Goal: Check status: Check status

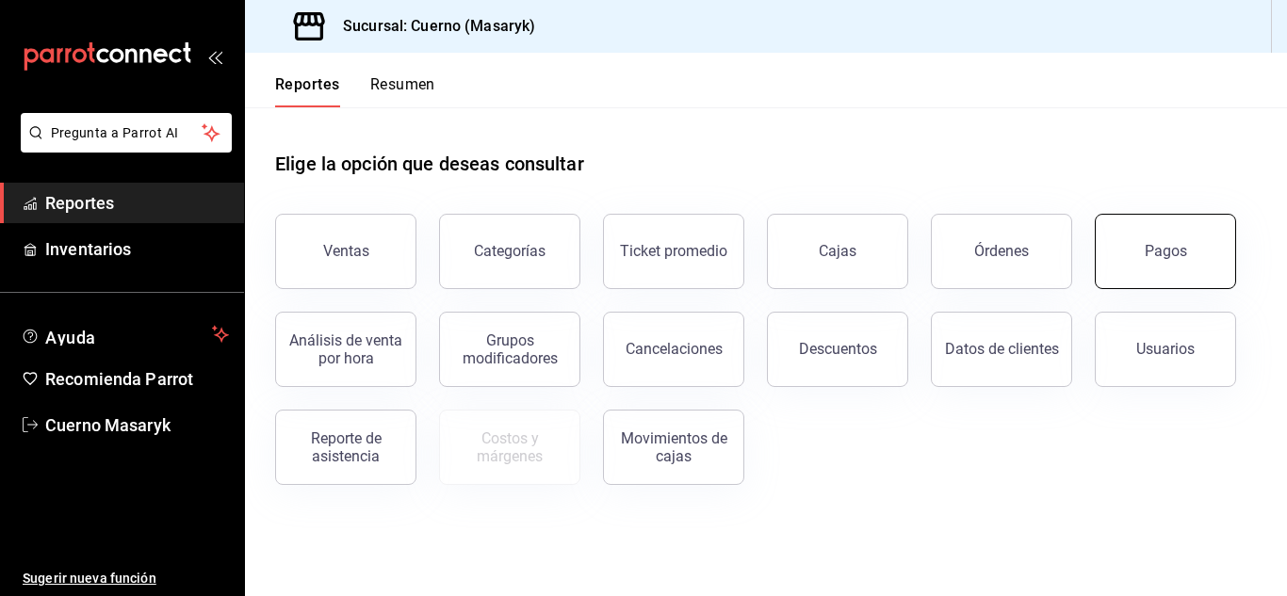
click at [1184, 272] on button "Pagos" at bounding box center [1165, 251] width 141 height 75
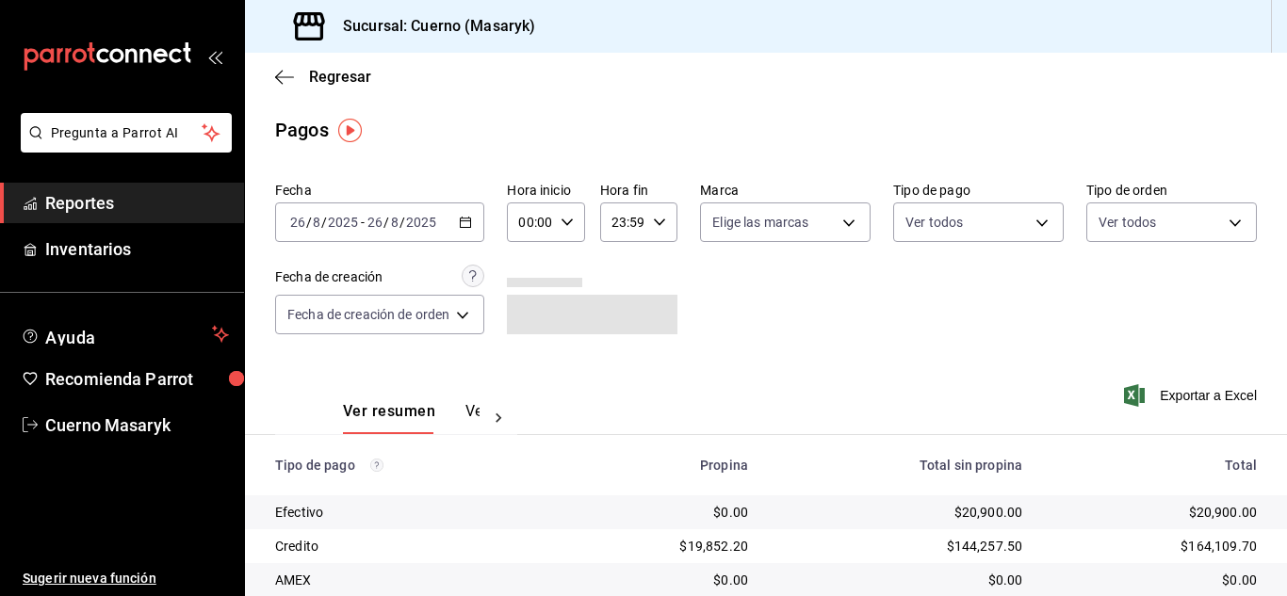
click at [589, 232] on div "Hora inicio 00:00 Hora inicio Hora fin 23:59 Hora fin" at bounding box center [592, 212] width 171 height 60
click at [554, 230] on div "00:00 Hora inicio" at bounding box center [545, 223] width 77 height 40
click at [531, 360] on span "06" at bounding box center [529, 353] width 8 height 15
type input "06:00"
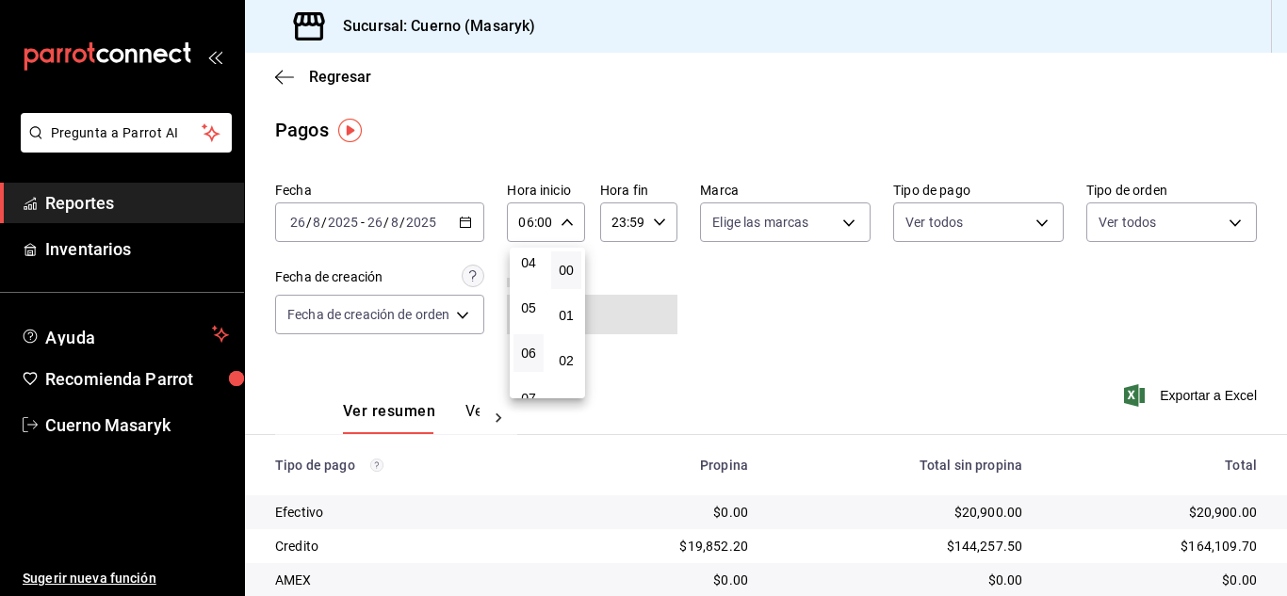
click at [722, 325] on div at bounding box center [643, 298] width 1287 height 596
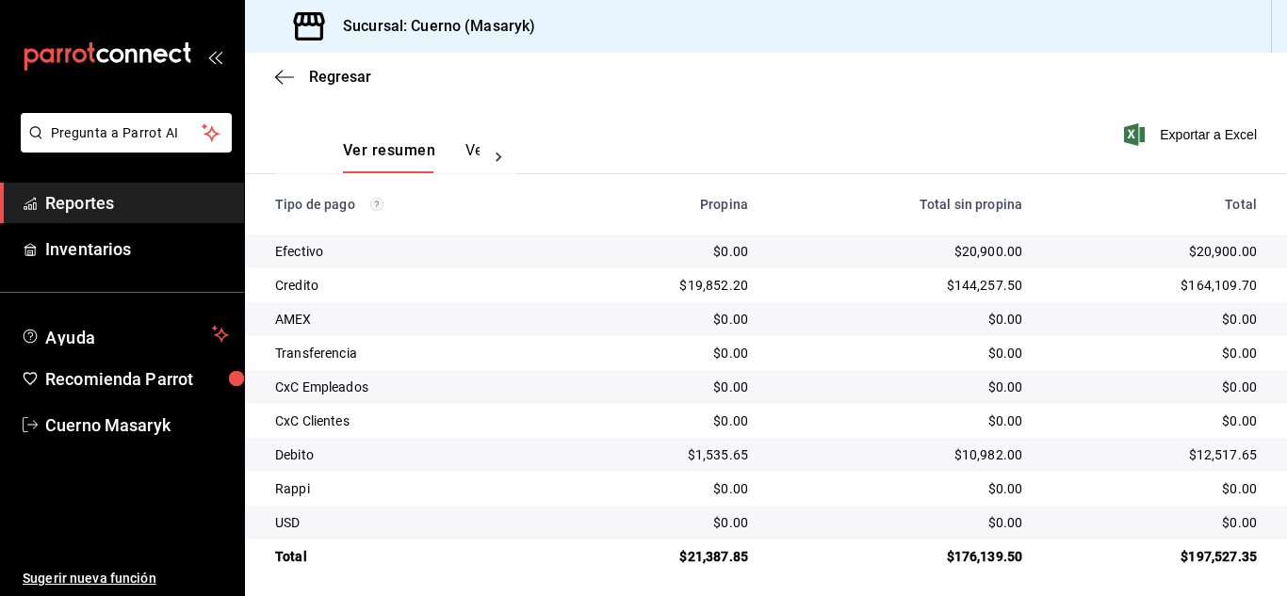
scroll to position [269, 0]
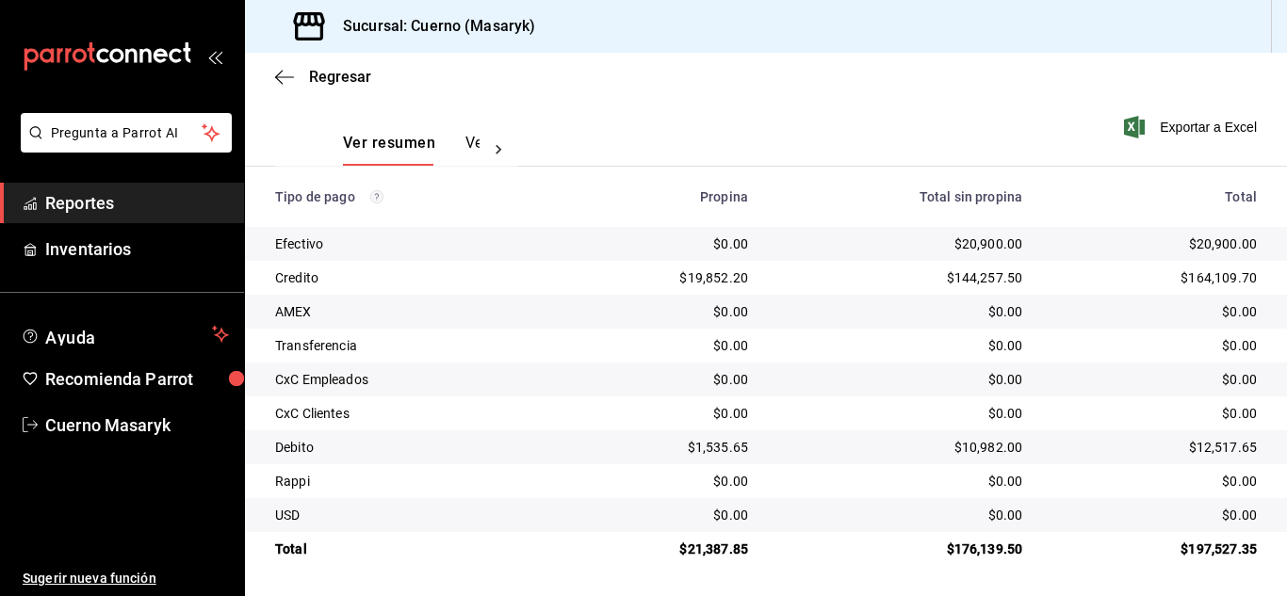
drag, startPoint x: 1231, startPoint y: 524, endPoint x: 1237, endPoint y: 513, distance: 12.6
click at [1232, 524] on div "$0.00" at bounding box center [1154, 515] width 204 height 19
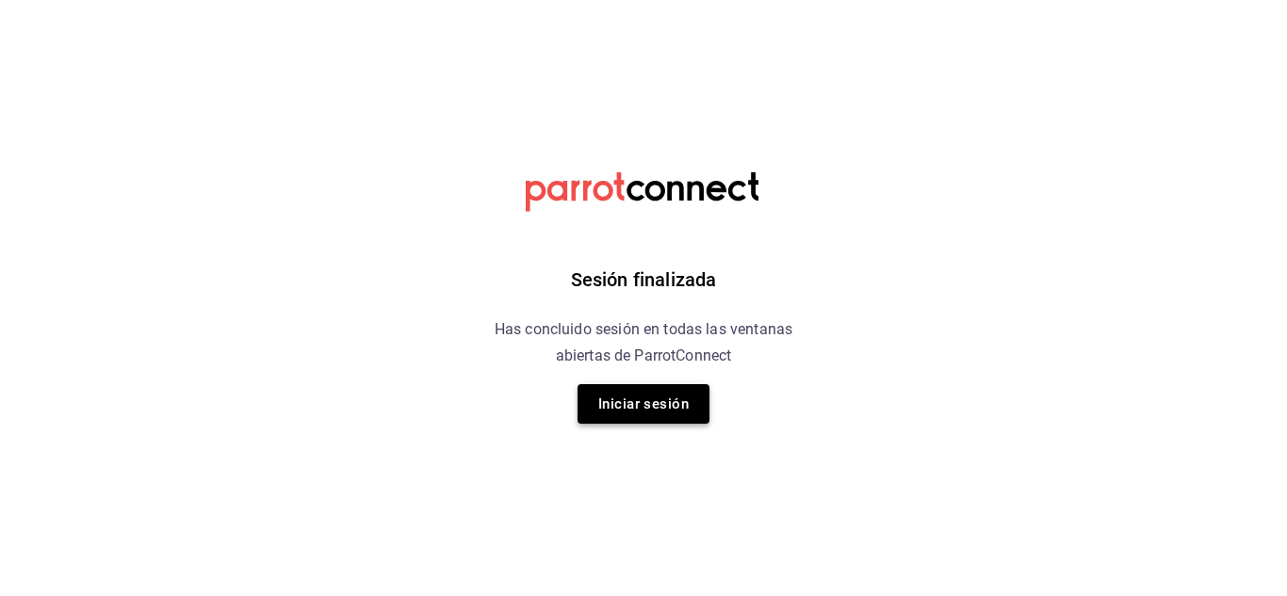
click at [668, 403] on button "Iniciar sesión" at bounding box center [644, 404] width 132 height 40
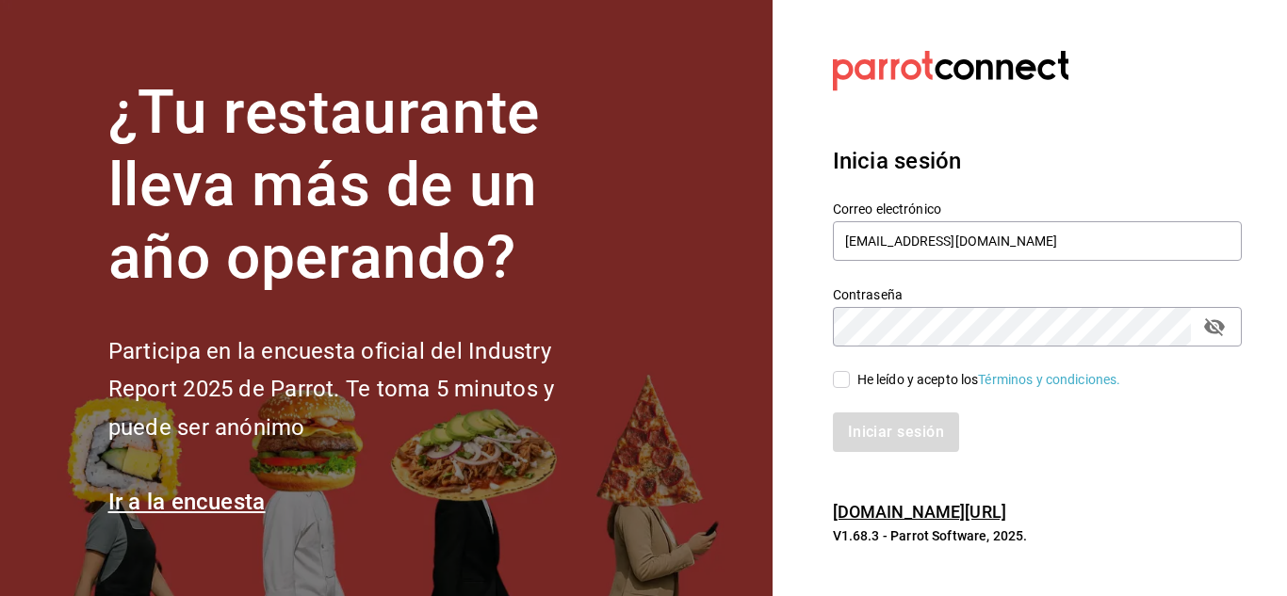
click at [847, 372] on input "He leído y acepto los Términos y condiciones." at bounding box center [841, 379] width 17 height 17
checkbox input "true"
click at [904, 432] on button "Iniciar sesión" at bounding box center [897, 433] width 128 height 40
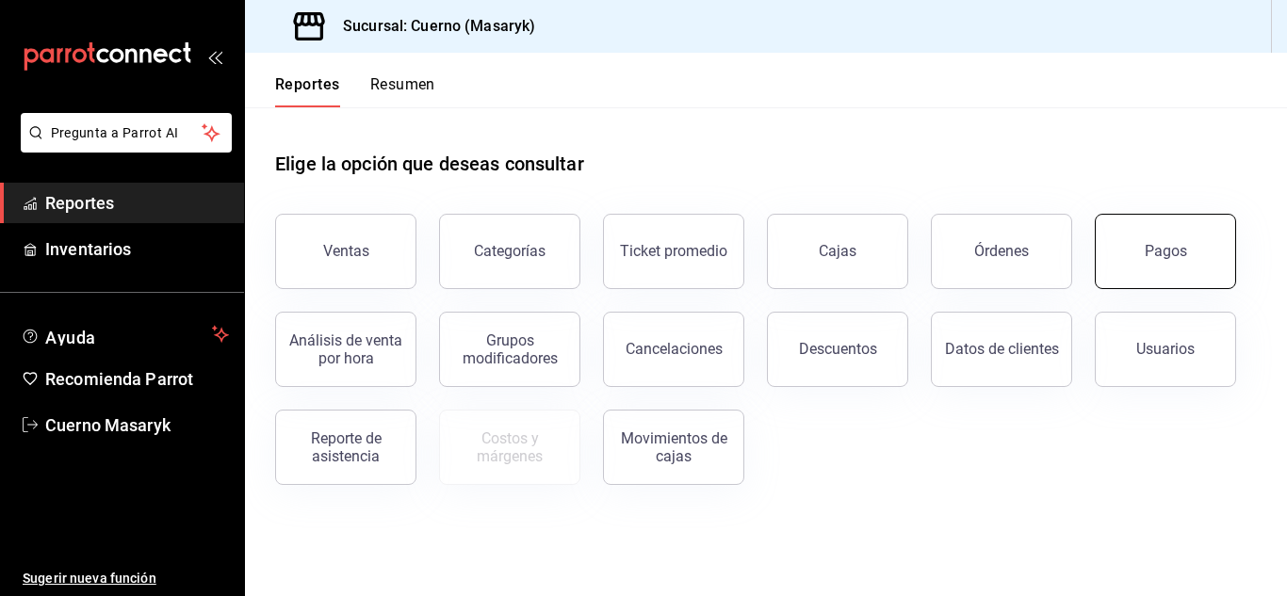
click at [1127, 264] on button "Pagos" at bounding box center [1165, 251] width 141 height 75
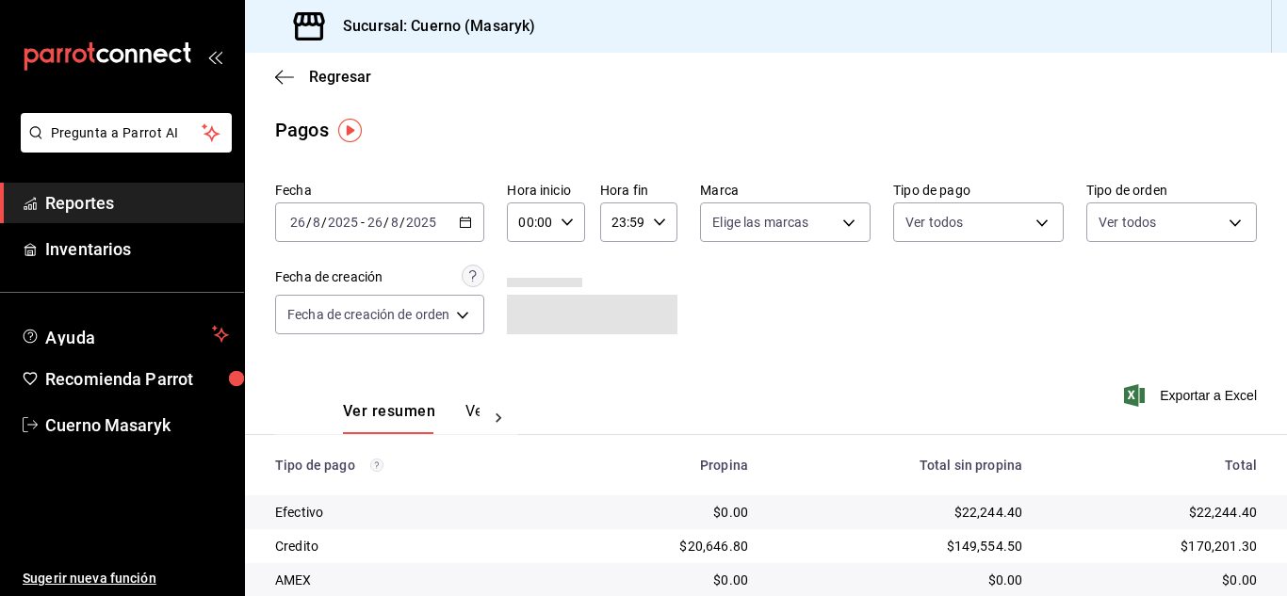
click at [549, 226] on input "00:00" at bounding box center [529, 223] width 45 height 38
click at [529, 269] on button "06" at bounding box center [528, 259] width 30 height 38
type input "06:00"
click at [1117, 368] on div at bounding box center [643, 298] width 1287 height 596
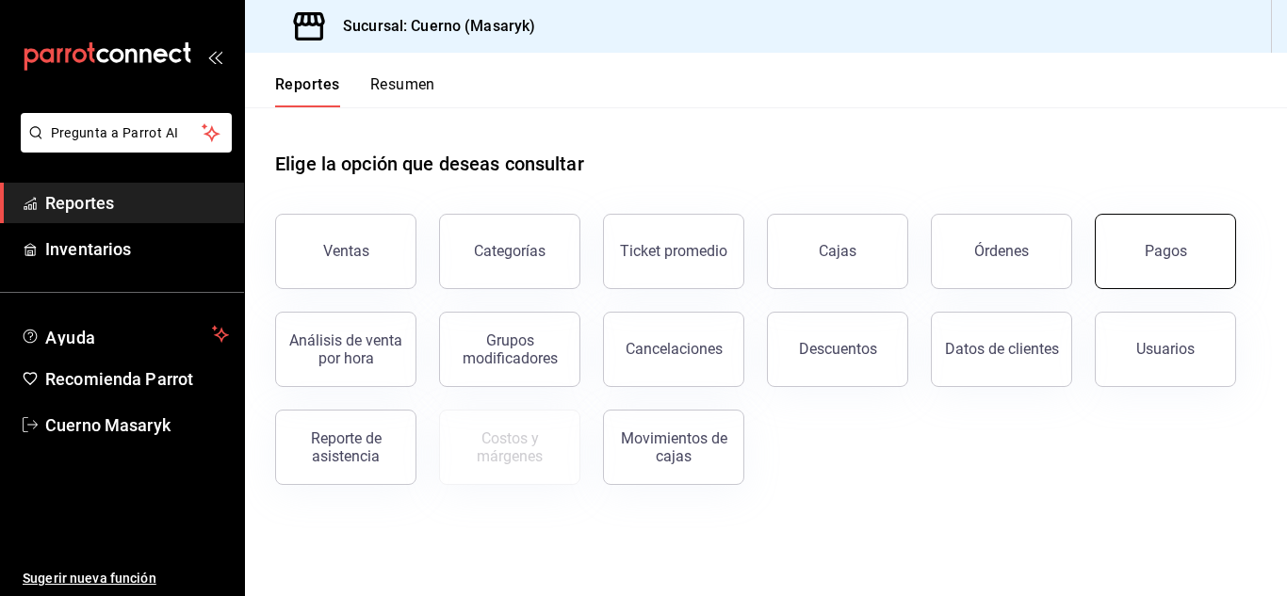
click at [1146, 287] on div "Pagos" at bounding box center [1154, 240] width 164 height 98
click at [1142, 215] on div "Pagos" at bounding box center [1154, 240] width 164 height 98
click at [1128, 249] on button "Pagos" at bounding box center [1165, 251] width 141 height 75
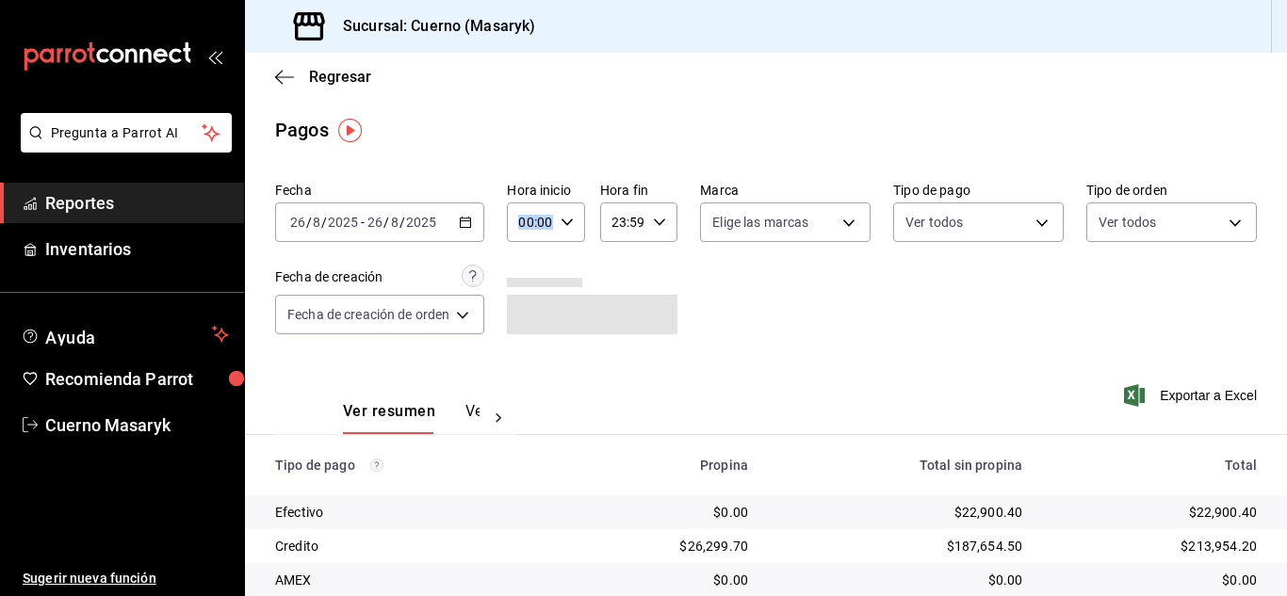
click at [560, 218] on div "00:00 Hora inicio" at bounding box center [545, 223] width 77 height 40
click at [527, 364] on button "06" at bounding box center [528, 353] width 30 height 38
type input "06:00"
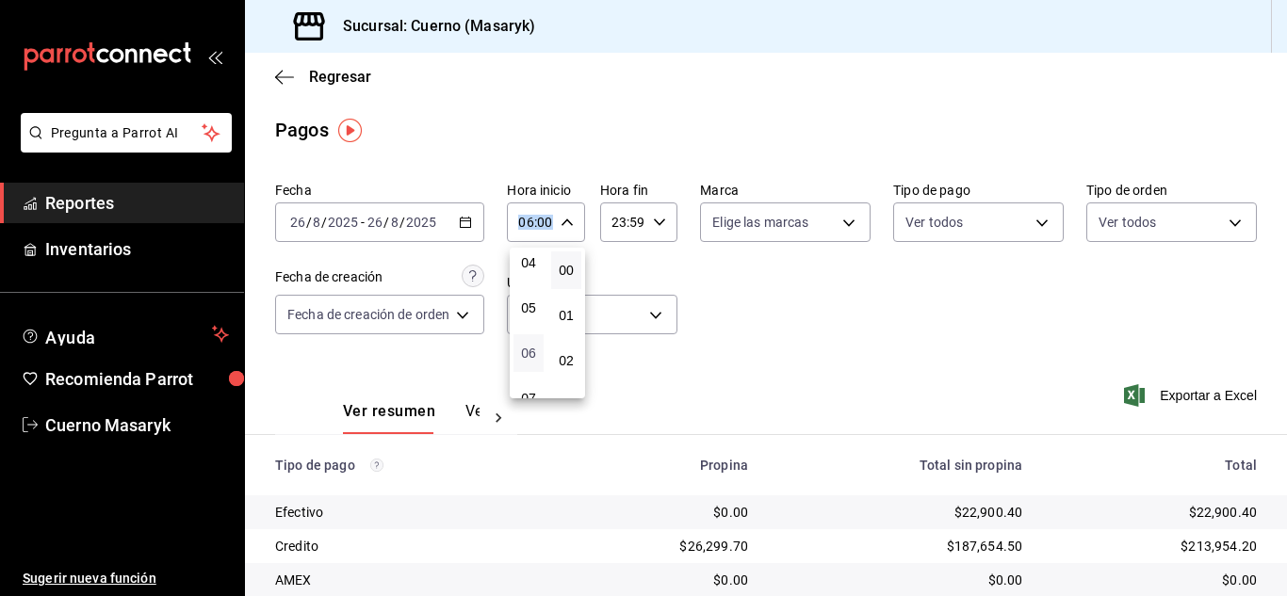
click at [532, 360] on span "06" at bounding box center [529, 353] width 8 height 15
click at [806, 260] on div at bounding box center [643, 298] width 1287 height 596
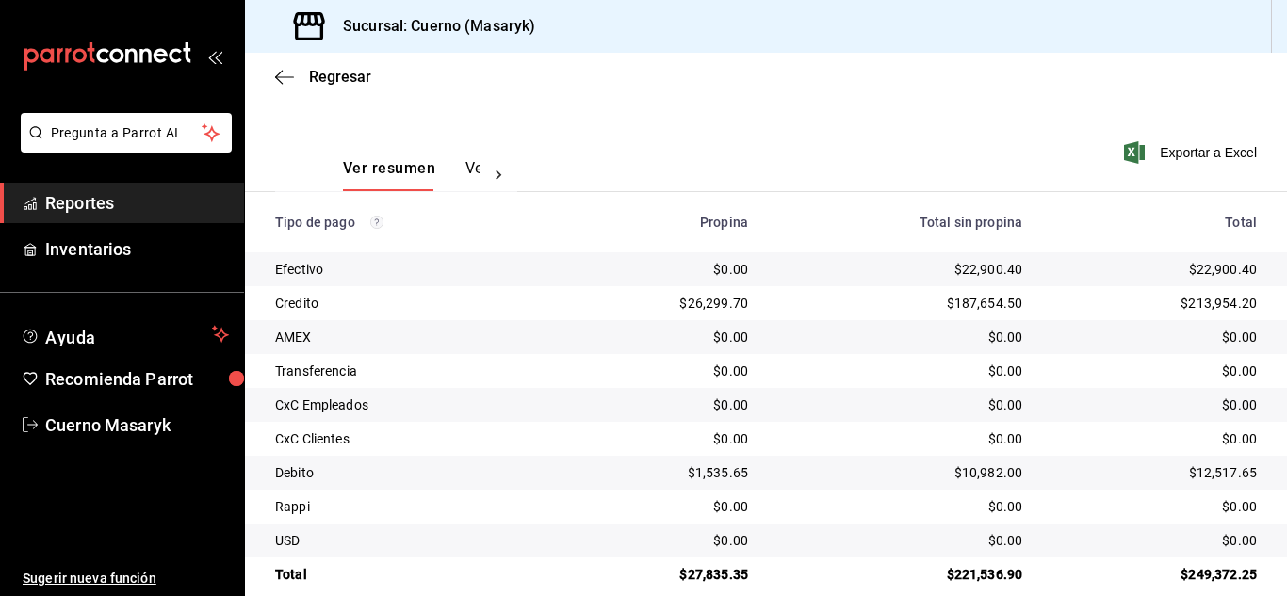
scroll to position [269, 0]
